Goal: Task Accomplishment & Management: Manage account settings

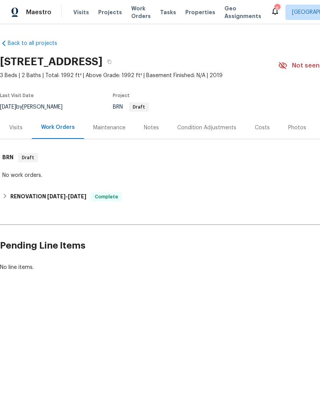
click at [74, 11] on span "Visits" at bounding box center [81, 12] width 16 height 8
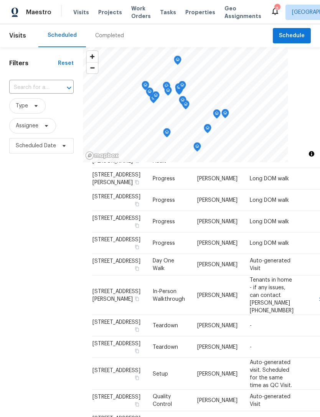
scroll to position [439, 0]
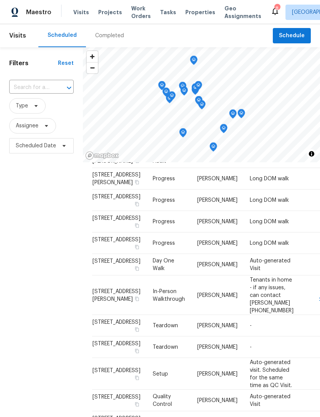
click at [187, 11] on span "Properties" at bounding box center [200, 12] width 30 height 8
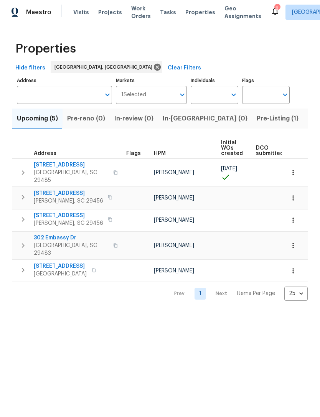
click at [140, 12] on span "Work Orders" at bounding box center [141, 12] width 20 height 15
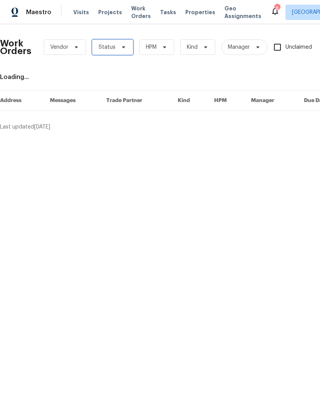
click at [128, 51] on span "Status" at bounding box center [112, 46] width 41 height 15
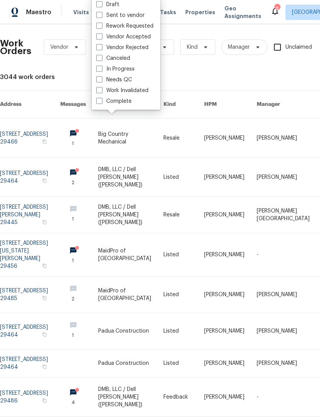
click at [105, 80] on label "Needs QC" at bounding box center [114, 80] width 36 height 8
click at [101, 80] on input "Needs QC" at bounding box center [98, 78] width 5 height 5
checkbox input "true"
